Goal: Task Accomplishment & Management: Manage account settings

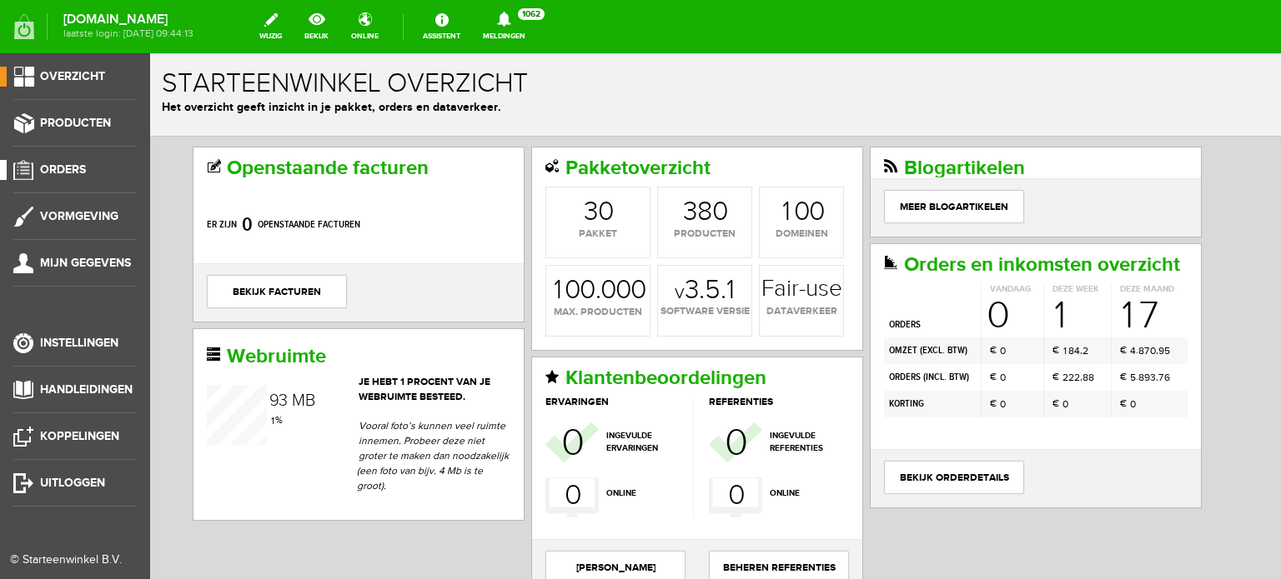
click at [78, 169] on span "Orders" at bounding box center [63, 170] width 46 height 14
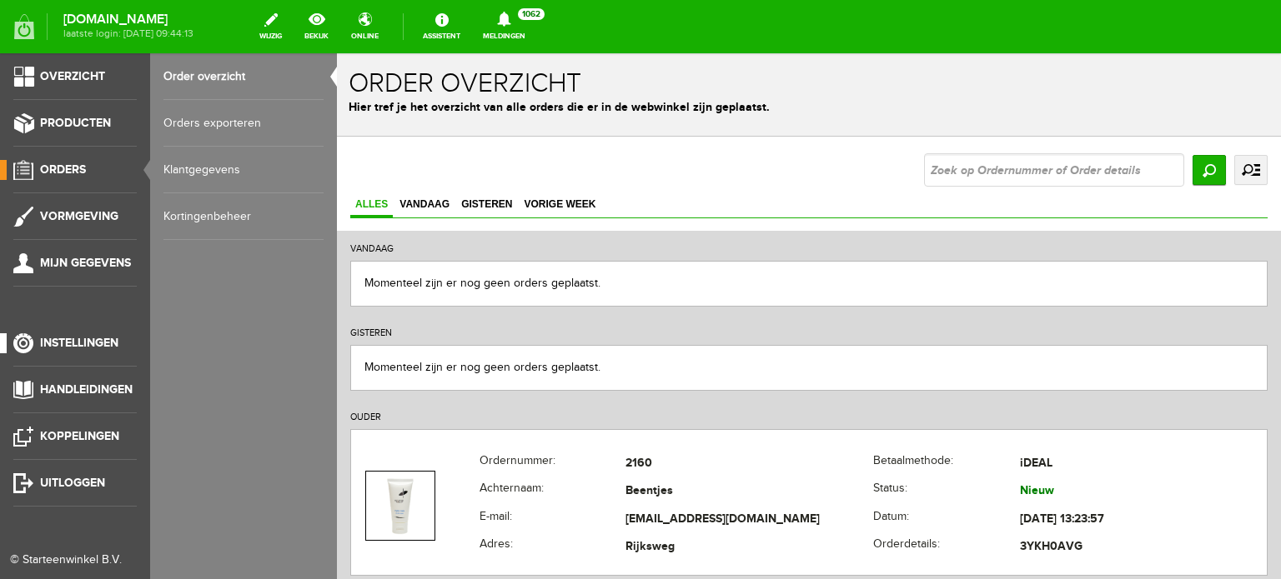
click at [108, 340] on span "Instellingen" at bounding box center [79, 343] width 78 height 14
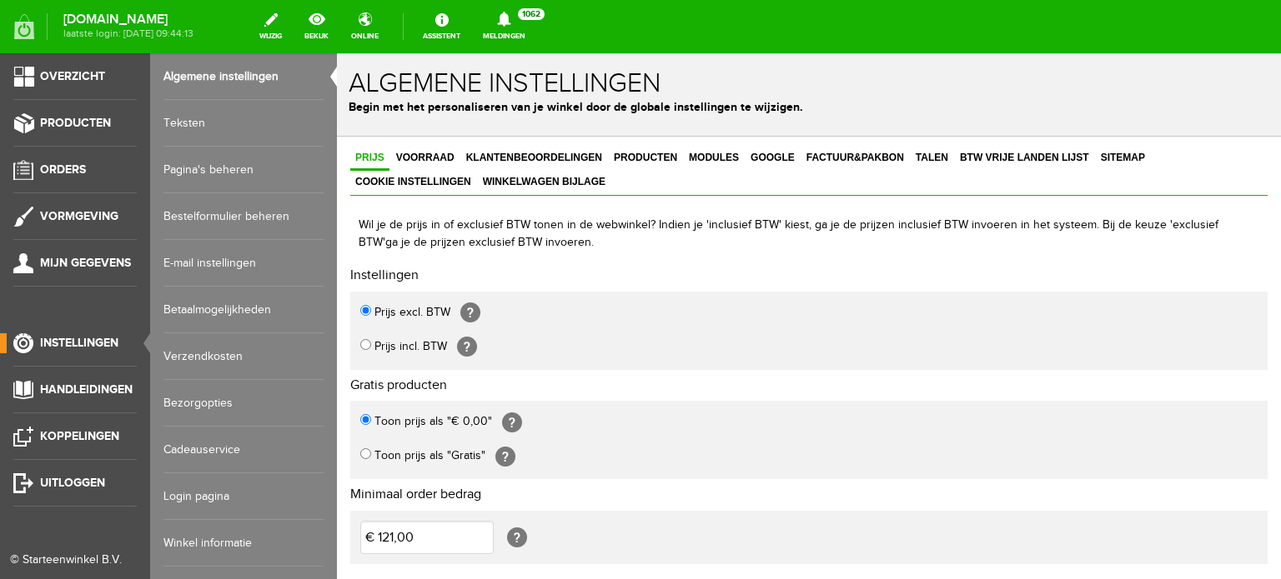
click at [217, 488] on link "Login pagina" at bounding box center [243, 497] width 160 height 47
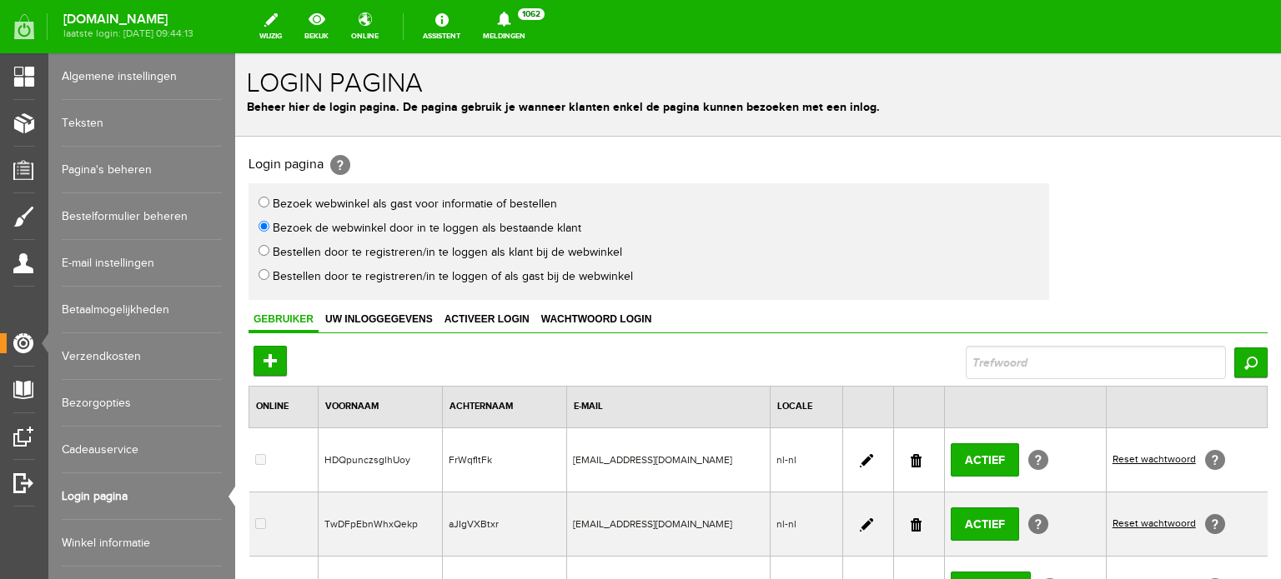
click at [910, 454] on link at bounding box center [915, 460] width 11 height 13
